Goal: Information Seeking & Learning: Find specific fact

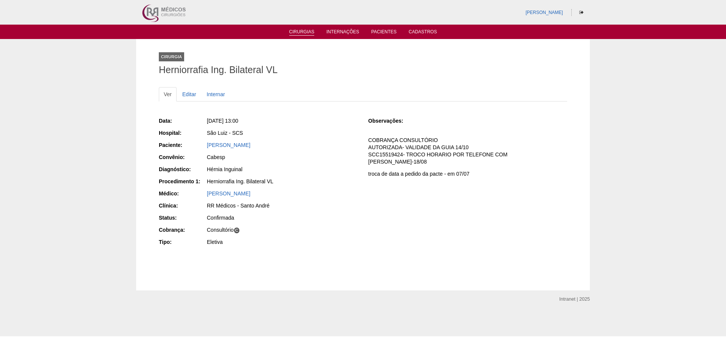
click at [305, 28] on li "Cirurgias" at bounding box center [302, 31] width 36 height 6
click at [304, 30] on link "Cirurgias" at bounding box center [301, 32] width 25 height 6
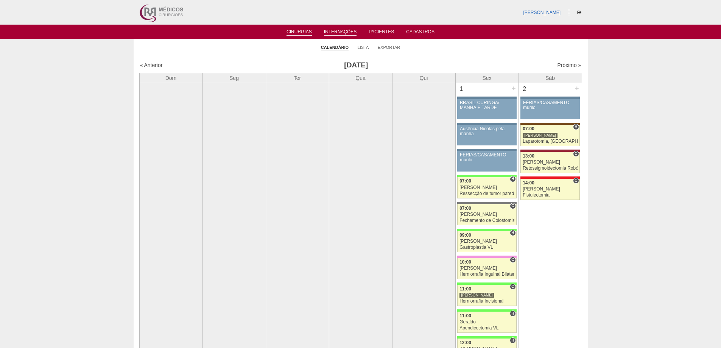
click at [337, 34] on link "Internações" at bounding box center [340, 32] width 33 height 6
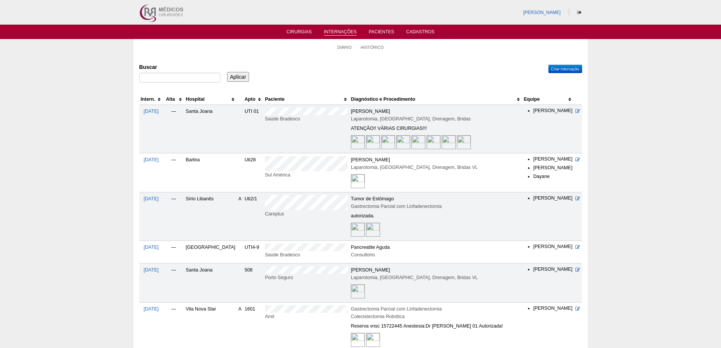
click at [206, 100] on th "Hospital" at bounding box center [210, 99] width 53 height 11
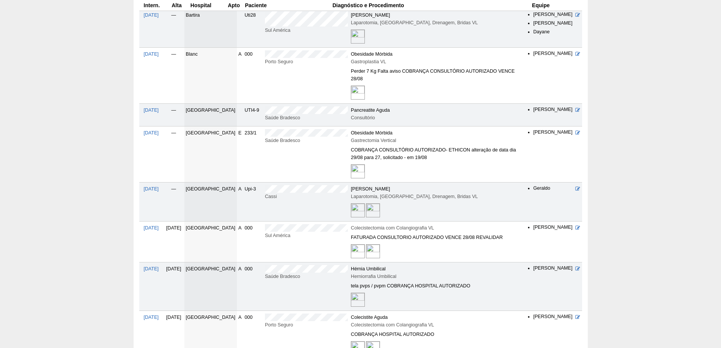
scroll to position [76, 0]
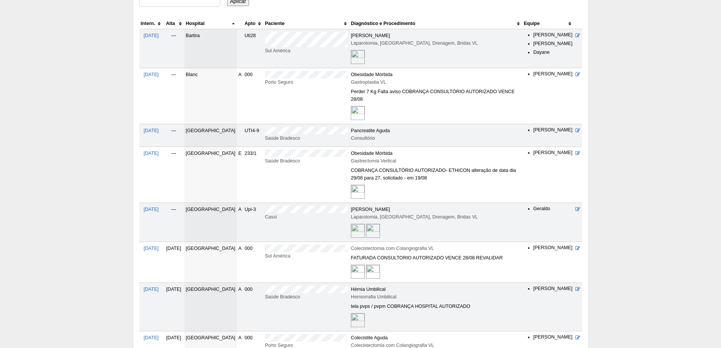
click at [201, 20] on th "Hospital" at bounding box center [210, 23] width 53 height 11
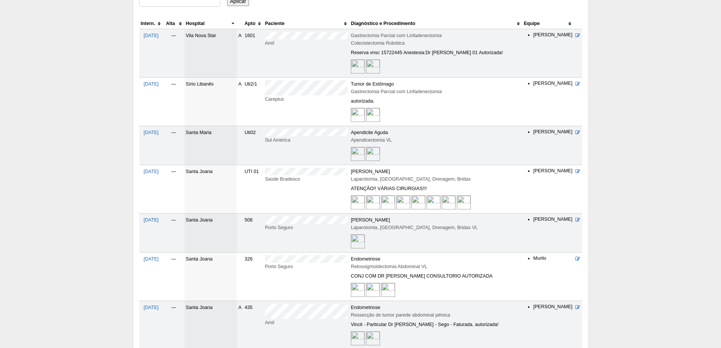
click at [199, 25] on th "Hospital" at bounding box center [210, 23] width 53 height 11
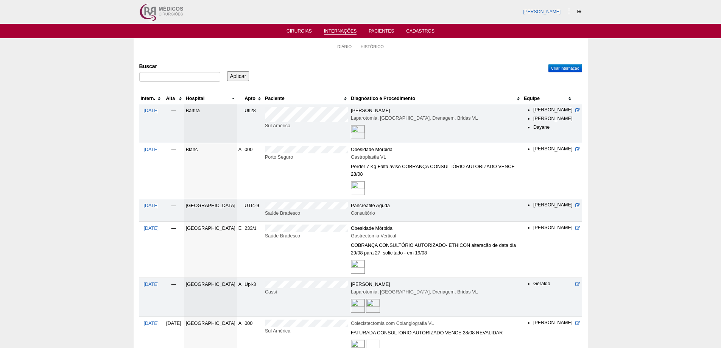
scroll to position [0, 0]
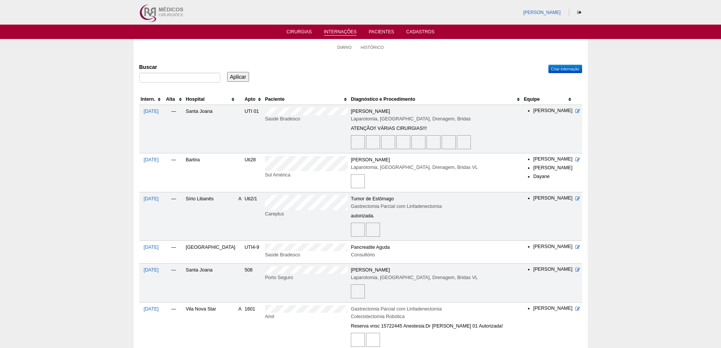
click at [207, 98] on th "Hospital" at bounding box center [210, 99] width 53 height 11
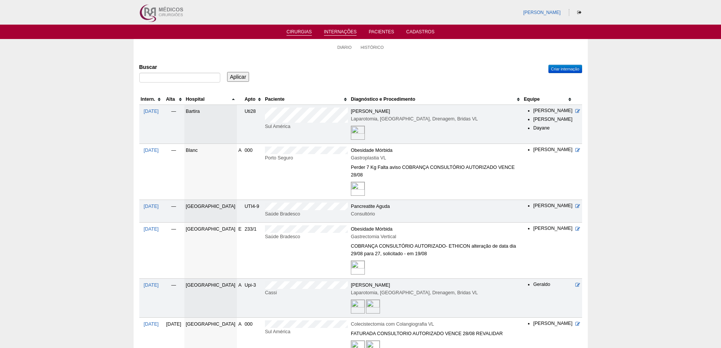
click at [301, 31] on link "Cirurgias" at bounding box center [298, 32] width 25 height 6
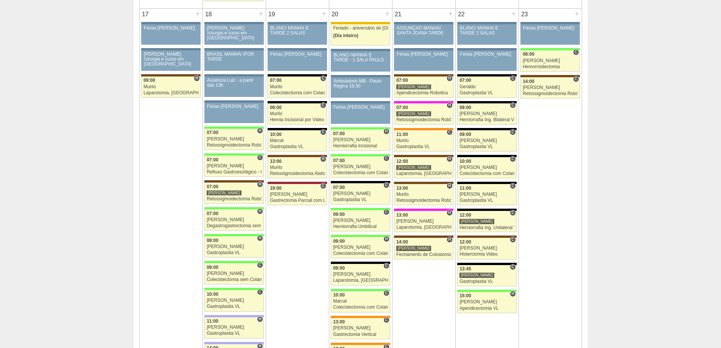
scroll to position [1161, 0]
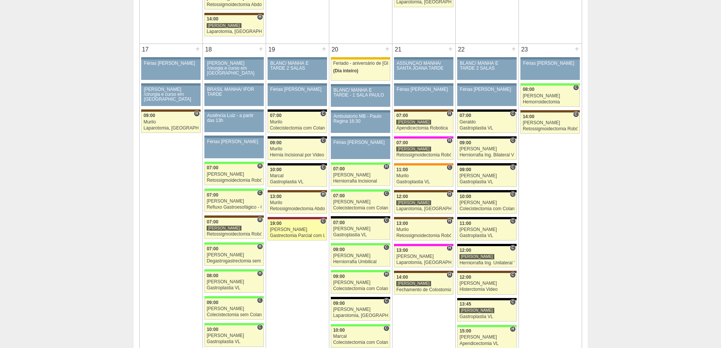
click at [303, 236] on div "Gastrectomia Parcial com Linfadenectomia" at bounding box center [297, 235] width 55 height 5
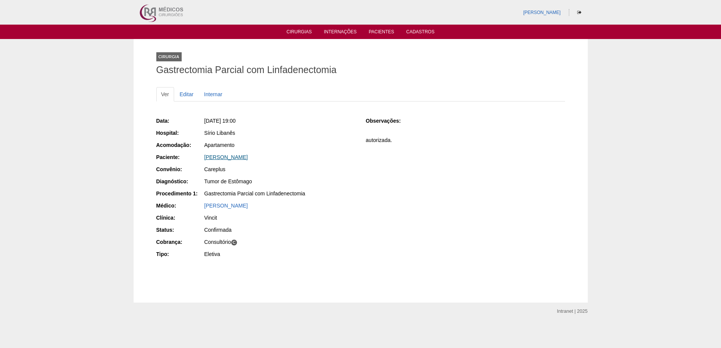
drag, startPoint x: 316, startPoint y: 158, endPoint x: 206, endPoint y: 160, distance: 110.1
click at [206, 160] on div "[PERSON_NAME]" at bounding box center [279, 157] width 151 height 8
copy link "[PERSON_NAME]"
click at [296, 137] on div "Sírio Libanês" at bounding box center [280, 133] width 152 height 9
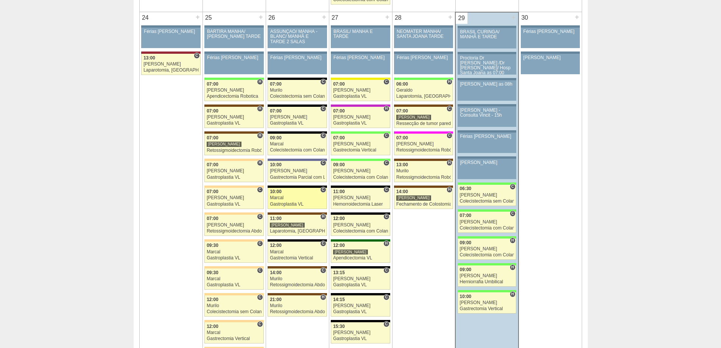
scroll to position [1729, 0]
